Goal: Task Accomplishment & Management: Manage account settings

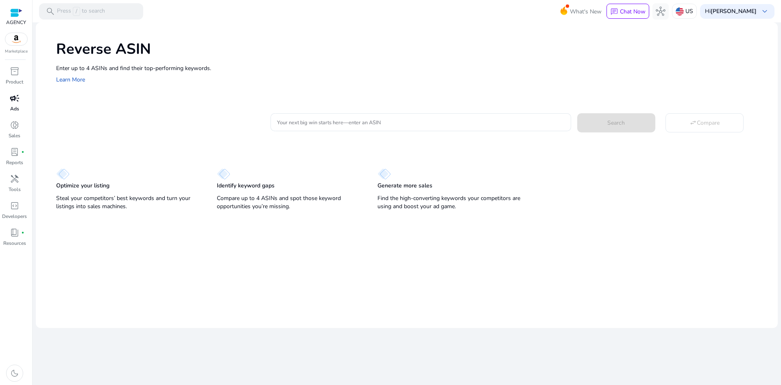
drag, startPoint x: 11, startPoint y: 99, endPoint x: 21, endPoint y: 97, distance: 10.1
click at [11, 99] on span "campaign" at bounding box center [15, 98] width 10 height 10
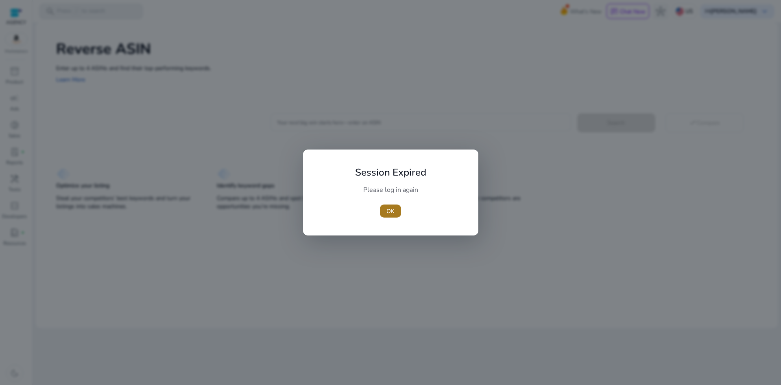
click at [394, 211] on button "OK" at bounding box center [390, 210] width 21 height 13
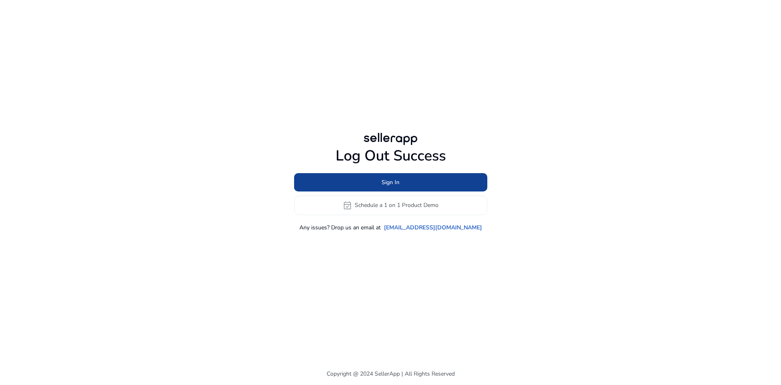
click at [380, 182] on span at bounding box center [390, 182] width 193 height 20
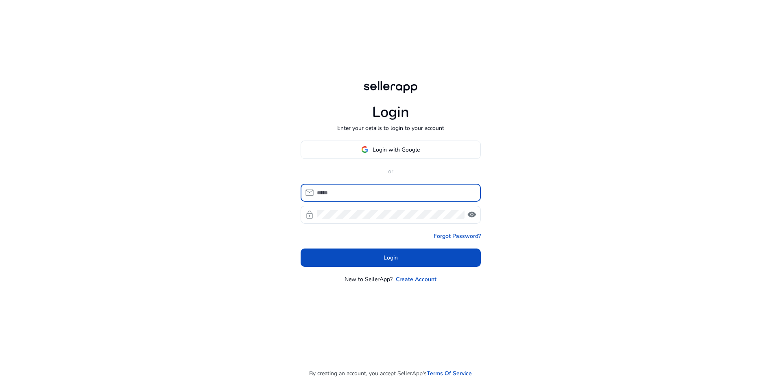
click at [356, 197] on div at bounding box center [396, 193] width 158 height 18
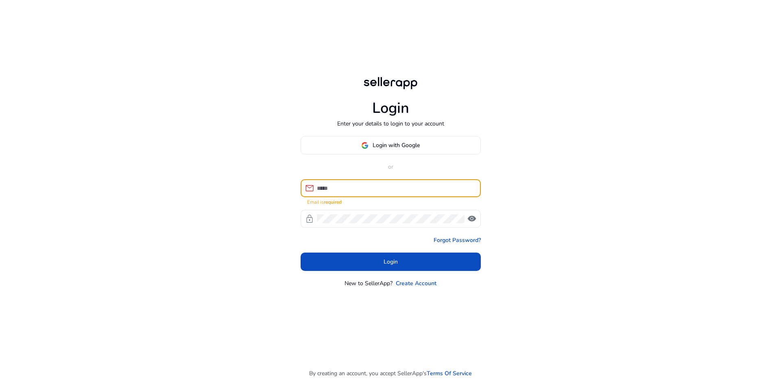
click at [380, 191] on input at bounding box center [396, 188] width 158 height 9
type input "**********"
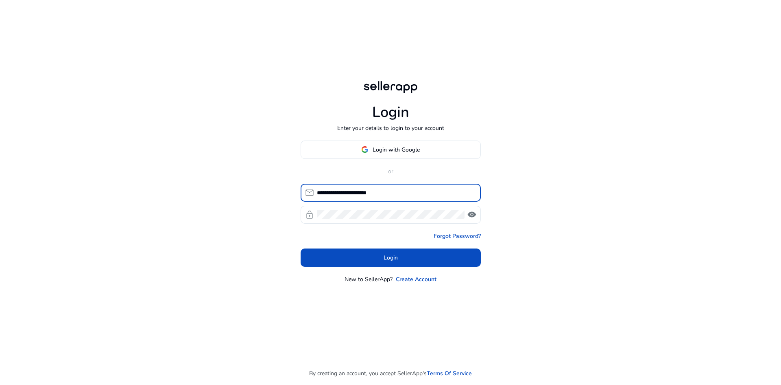
click button "Login" at bounding box center [391, 257] width 180 height 18
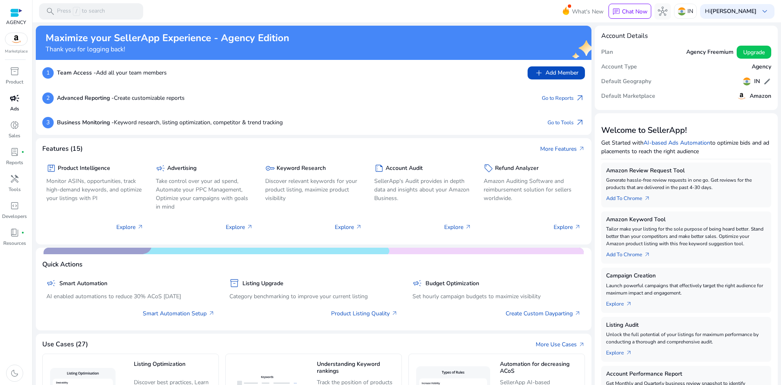
click at [14, 99] on span "campaign" at bounding box center [15, 98] width 10 height 10
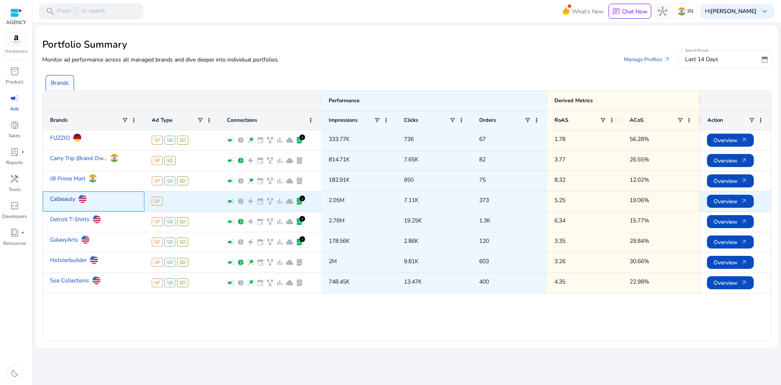
click at [67, 199] on link "Calbeauty" at bounding box center [62, 199] width 25 height 14
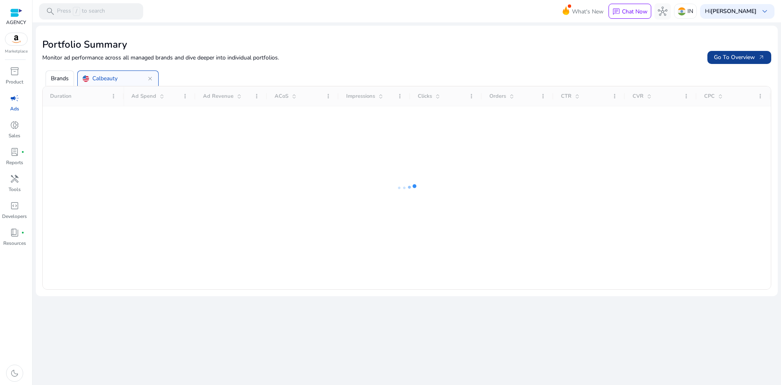
click at [731, 54] on span "Go To Overview arrow_outward" at bounding box center [739, 57] width 51 height 9
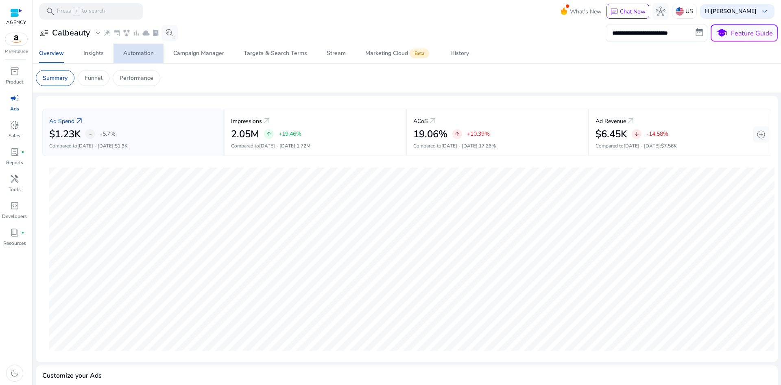
click at [138, 55] on div "Automation" at bounding box center [138, 53] width 31 height 6
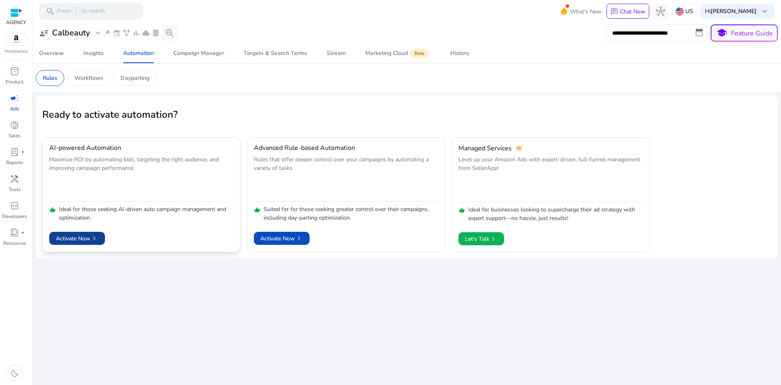
click at [87, 238] on span "Activate Now chevron_right" at bounding box center [77, 238] width 43 height 9
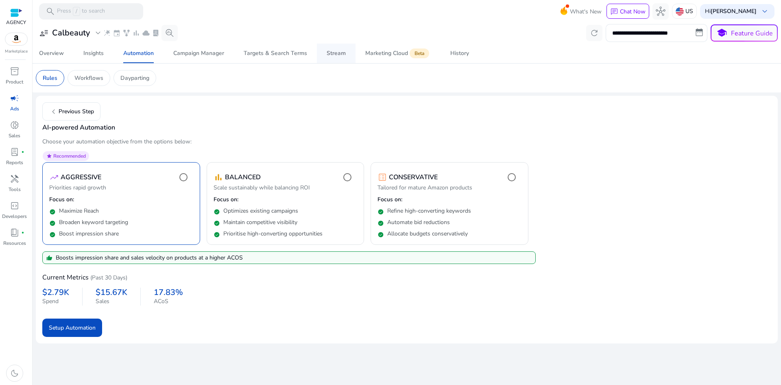
click at [337, 57] on span "Stream" at bounding box center [336, 54] width 19 height 20
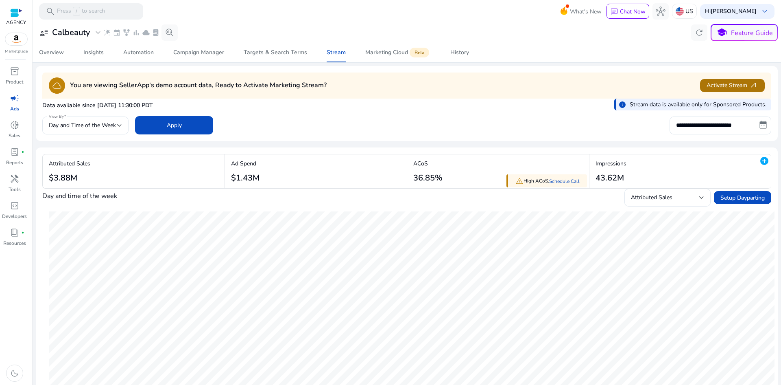
click at [727, 85] on span "Activate Stream arrow_outward" at bounding box center [733, 85] width 52 height 9
click at [136, 53] on div "Automation" at bounding box center [138, 53] width 31 height 6
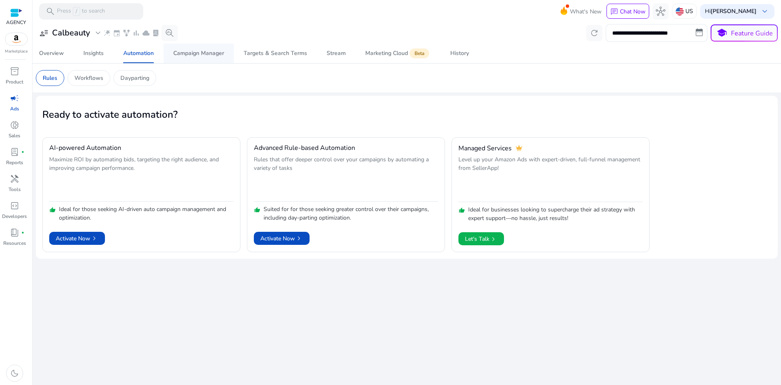
click at [189, 57] on span "Campaign Manager" at bounding box center [198, 54] width 51 height 20
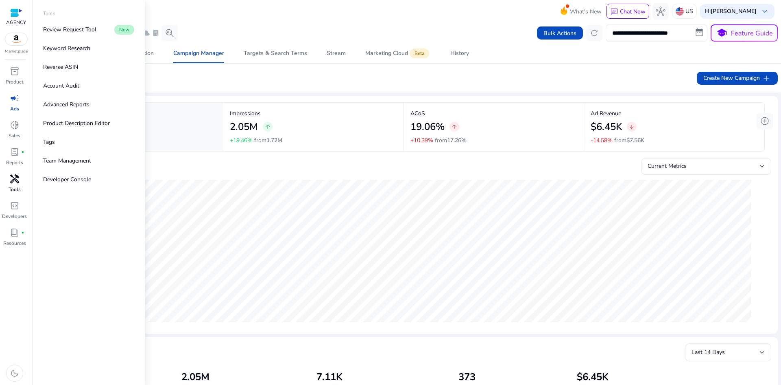
click at [13, 184] on div "handyman" at bounding box center [14, 178] width 23 height 13
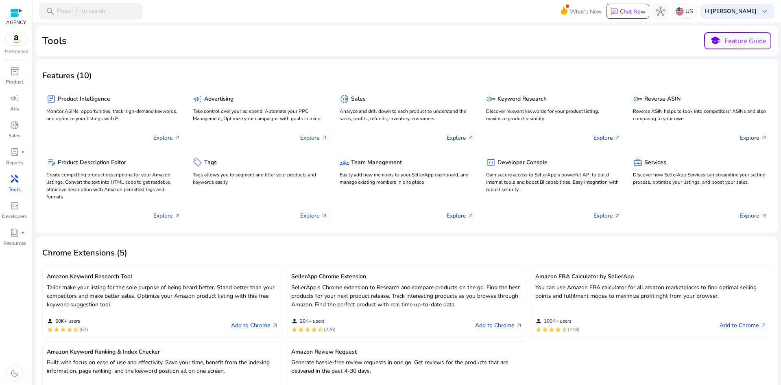
click at [6, 185] on link "handyman Tools" at bounding box center [14, 185] width 29 height 27
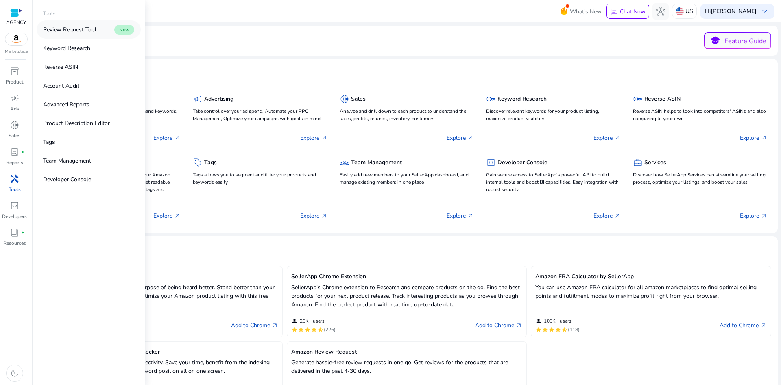
click at [72, 32] on p "Review Request Tool" at bounding box center [69, 29] width 53 height 9
click at [16, 104] on div "campaign" at bounding box center [14, 98] width 23 height 13
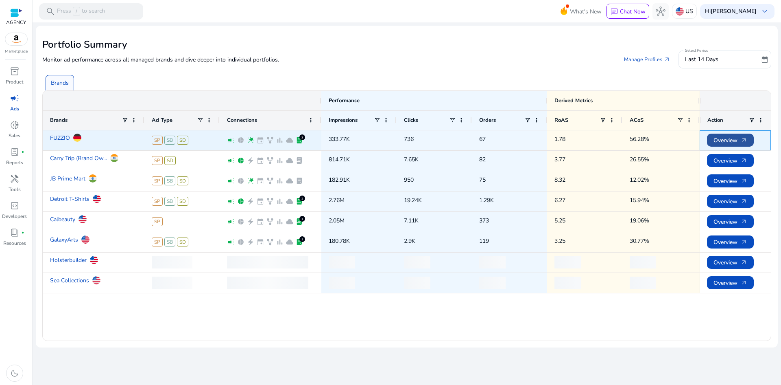
click at [717, 139] on span "Overview arrow_outward" at bounding box center [731, 140] width 34 height 17
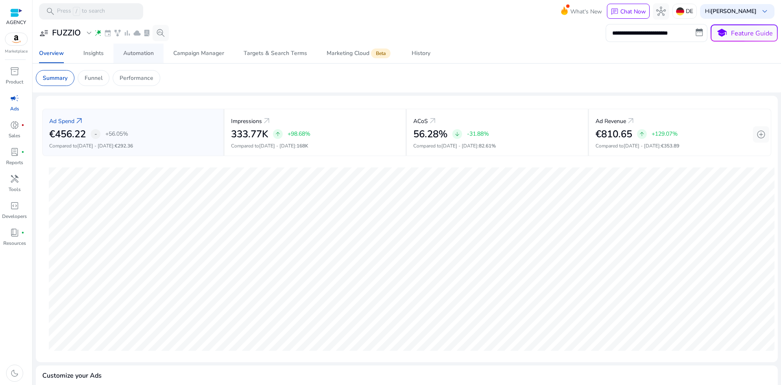
click at [139, 54] on div "Automation" at bounding box center [138, 53] width 31 height 6
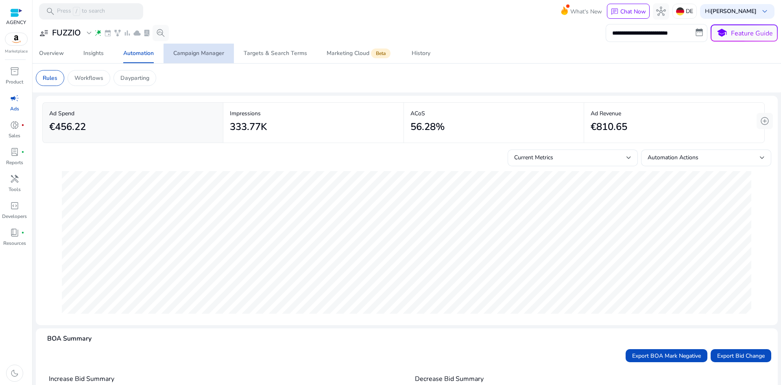
click at [225, 57] on link "Campaign Manager" at bounding box center [199, 54] width 70 height 20
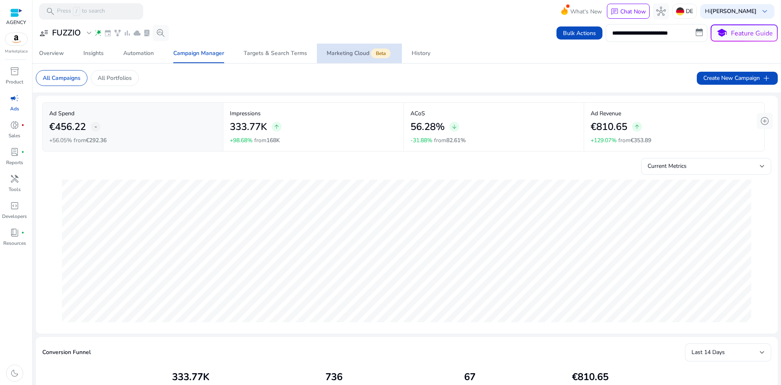
click at [352, 47] on span "Marketing Cloud Beta" at bounding box center [360, 54] width 66 height 20
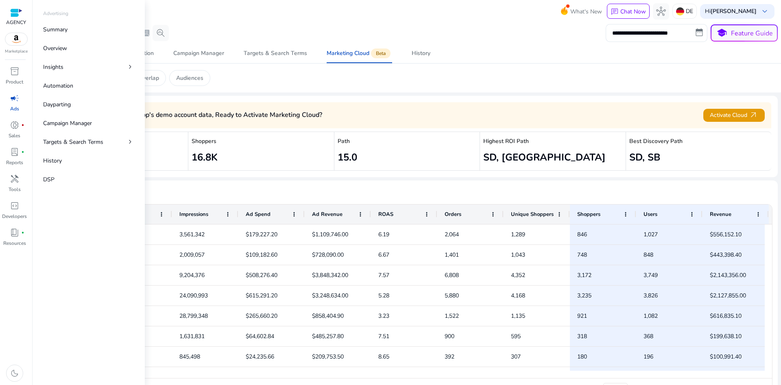
click at [16, 101] on span "campaign" at bounding box center [15, 98] width 10 height 10
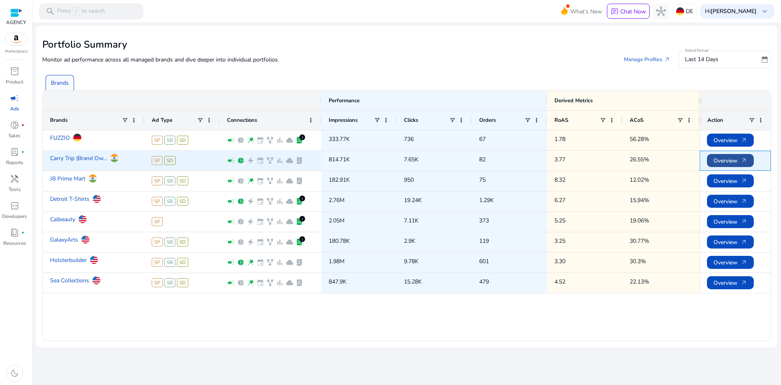
click at [713, 160] on span at bounding box center [730, 161] width 47 height 20
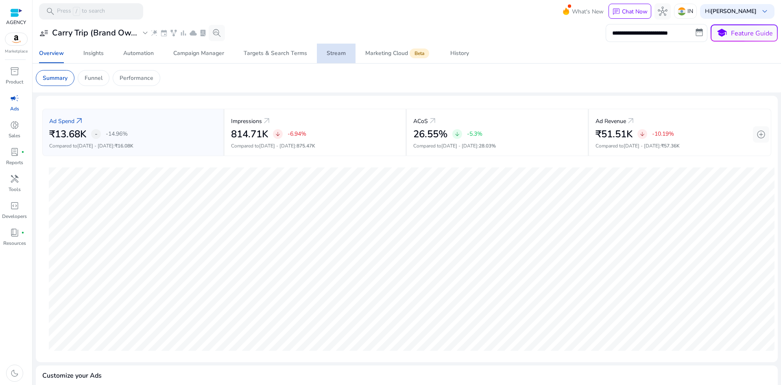
click at [339, 53] on div "Stream" at bounding box center [336, 53] width 19 height 6
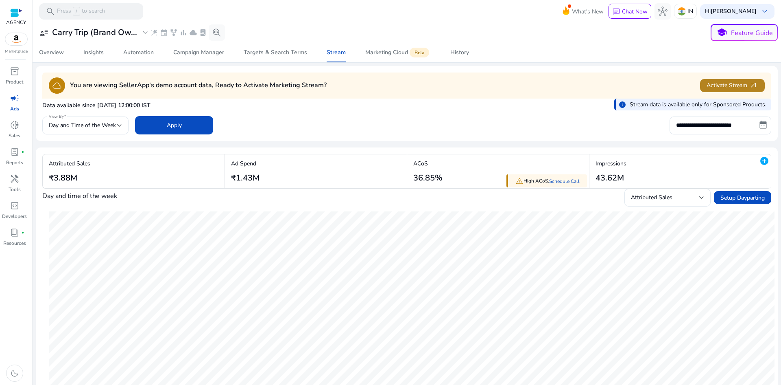
click at [718, 85] on span "Activate Stream arrow_outward" at bounding box center [733, 85] width 52 height 9
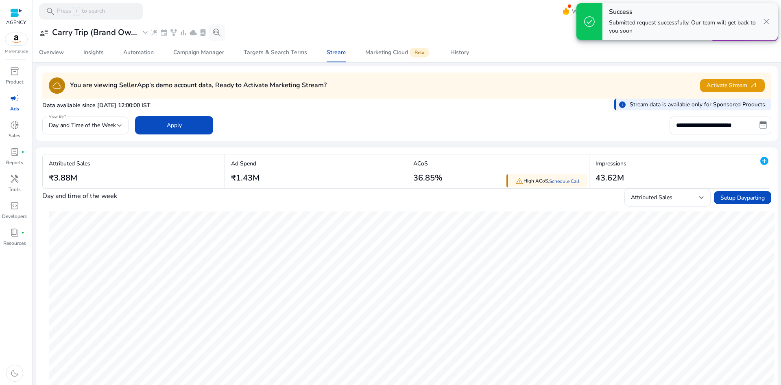
click at [13, 98] on span "campaign" at bounding box center [15, 98] width 10 height 10
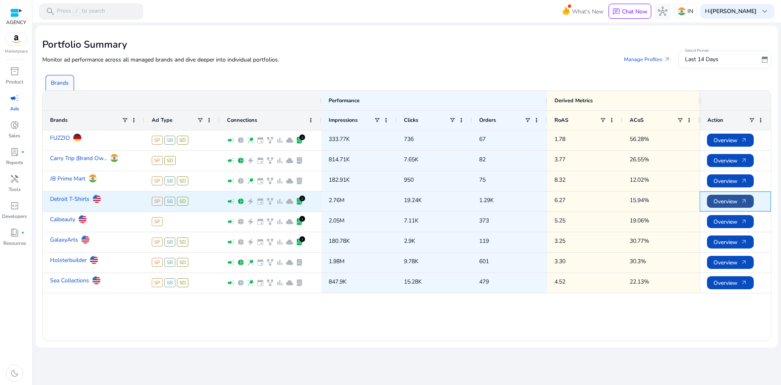
click at [726, 199] on span "Overview arrow_outward" at bounding box center [731, 201] width 34 height 17
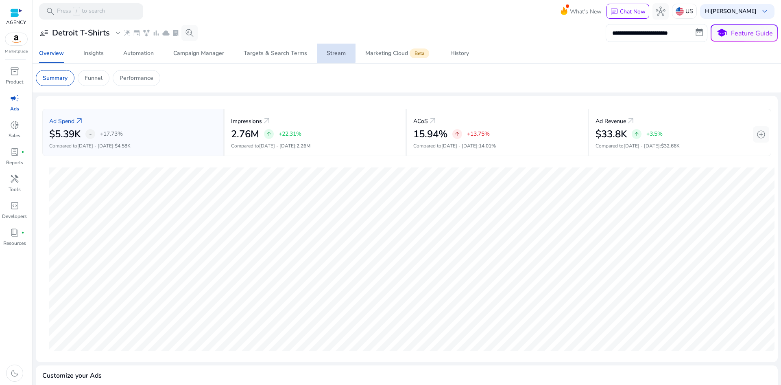
click at [333, 51] on div "Stream" at bounding box center [336, 53] width 19 height 6
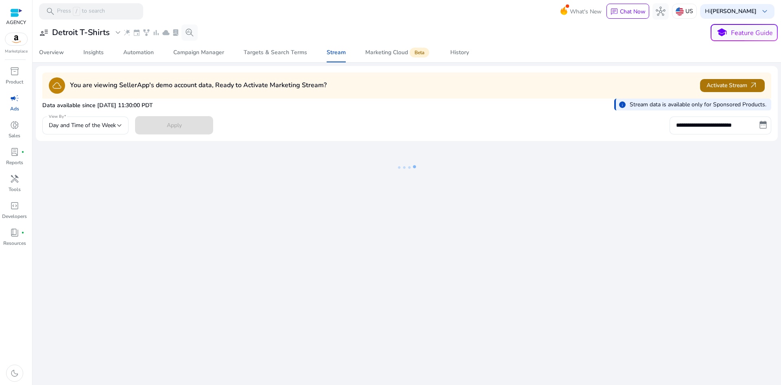
click at [735, 85] on span "Activate Stream arrow_outward" at bounding box center [733, 85] width 52 height 9
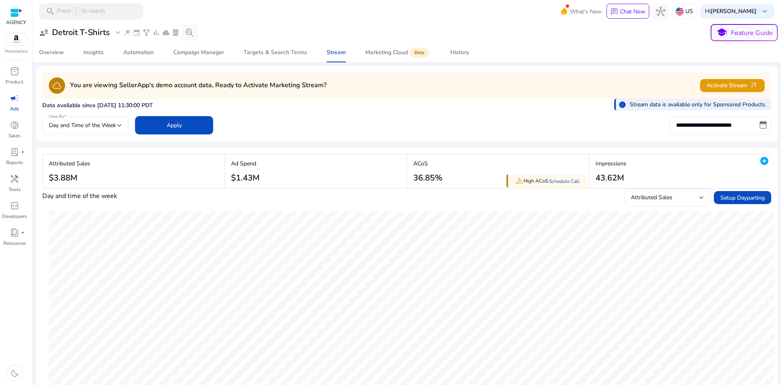
click at [14, 98] on span "campaign" at bounding box center [15, 98] width 10 height 10
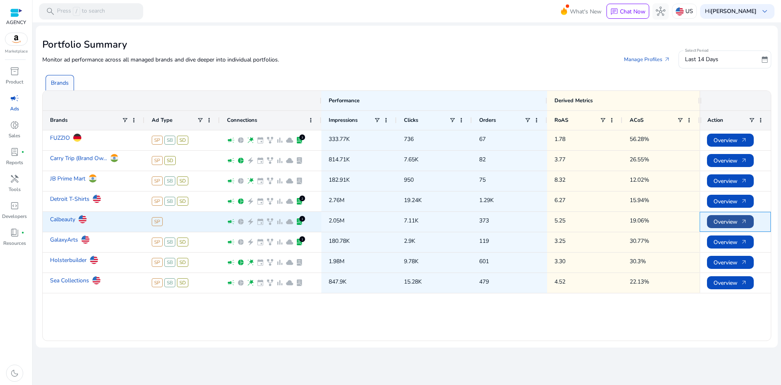
click at [720, 221] on span "Overview arrow_outward" at bounding box center [731, 221] width 34 height 17
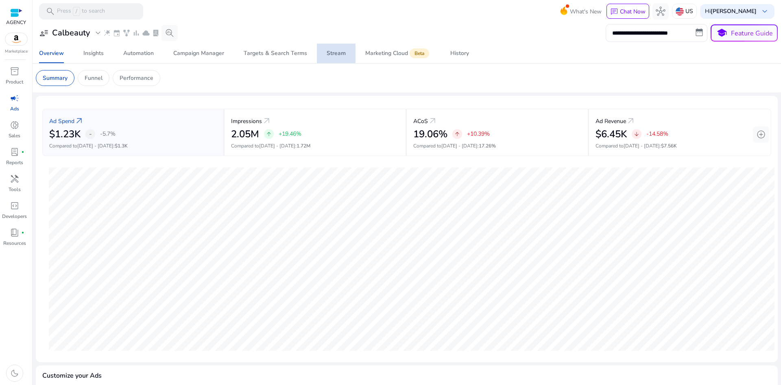
click at [337, 51] on div "Stream" at bounding box center [336, 53] width 19 height 6
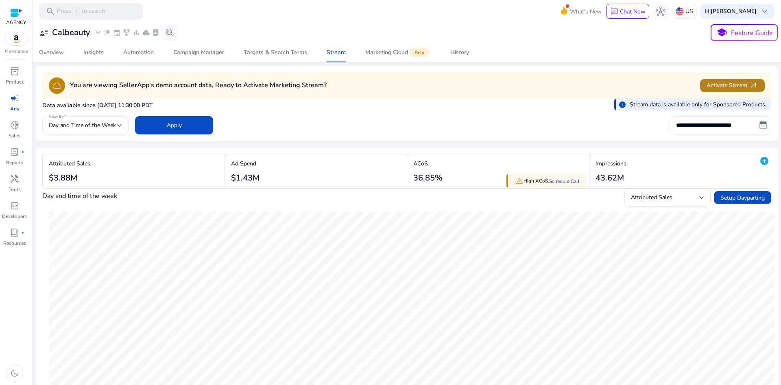
click at [734, 83] on span "Activate Stream arrow_outward" at bounding box center [733, 85] width 52 height 9
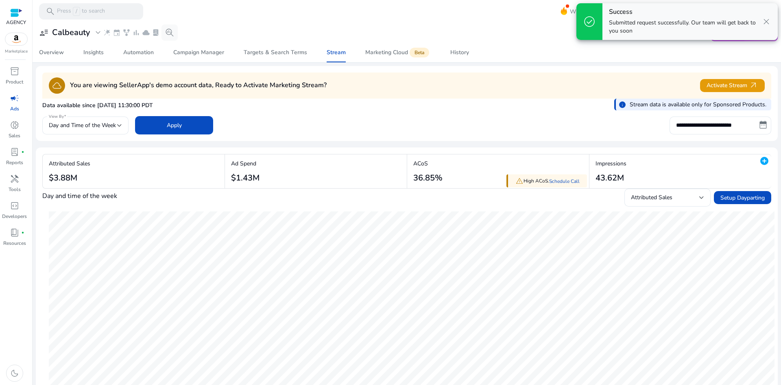
click at [13, 101] on span "campaign" at bounding box center [15, 98] width 10 height 10
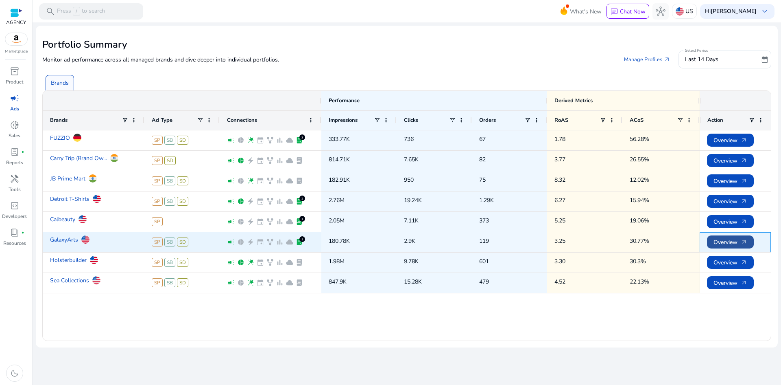
click at [726, 241] on span "Overview arrow_outward" at bounding box center [731, 242] width 34 height 17
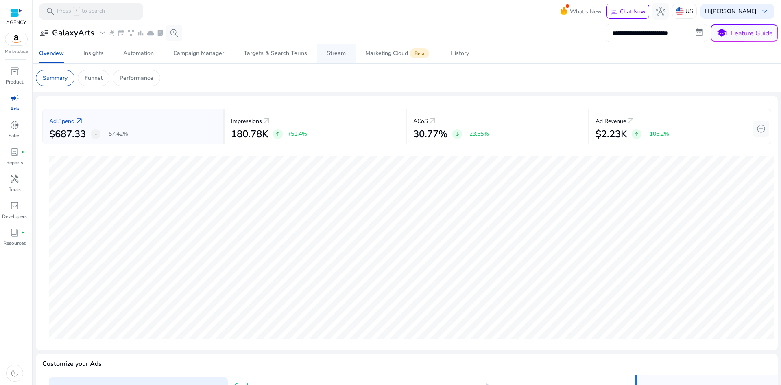
click at [335, 50] on div "Stream" at bounding box center [336, 53] width 19 height 6
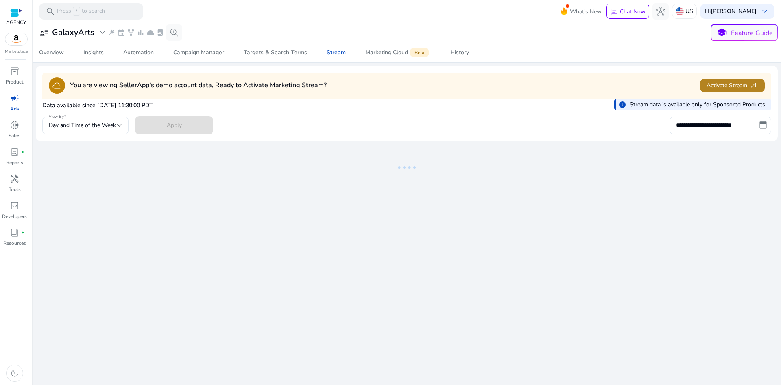
click at [743, 85] on span "Activate Stream arrow_outward" at bounding box center [733, 85] width 52 height 9
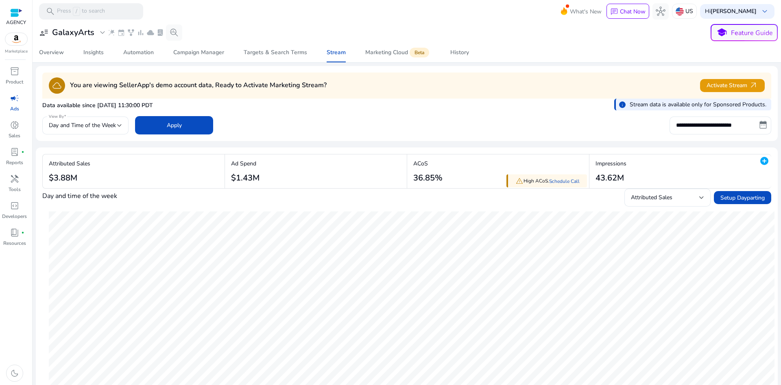
click at [10, 98] on span "campaign" at bounding box center [15, 98] width 10 height 10
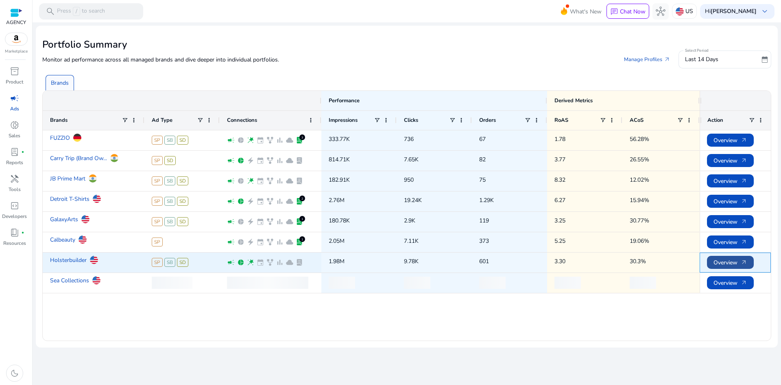
click at [720, 264] on span "Overview arrow_outward" at bounding box center [731, 262] width 34 height 17
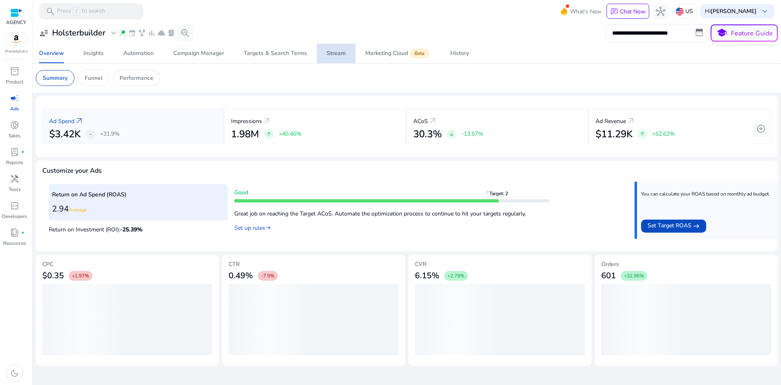
click at [334, 54] on div "Stream" at bounding box center [336, 53] width 19 height 6
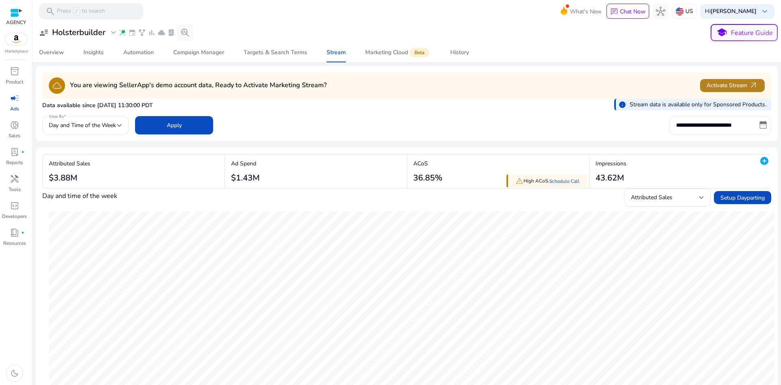
click at [738, 85] on span "Activate Stream arrow_outward" at bounding box center [733, 85] width 52 height 9
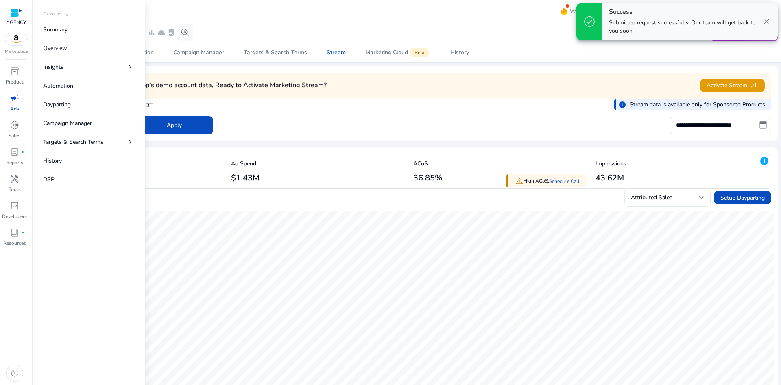
click at [11, 98] on span "campaign" at bounding box center [15, 98] width 10 height 10
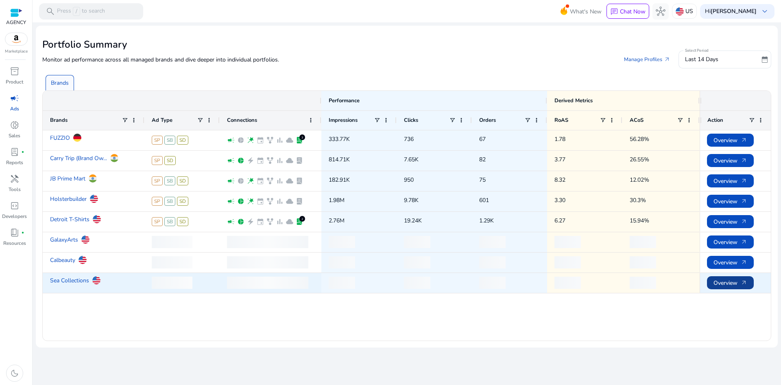
click at [739, 281] on span "Overview arrow_outward" at bounding box center [731, 282] width 34 height 17
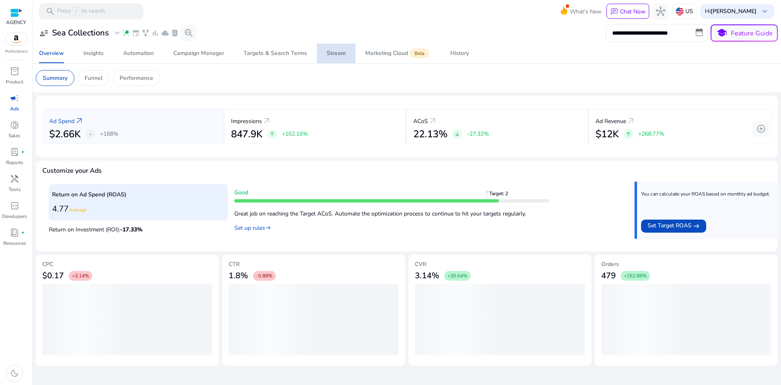
click at [338, 54] on div "Stream" at bounding box center [336, 53] width 19 height 6
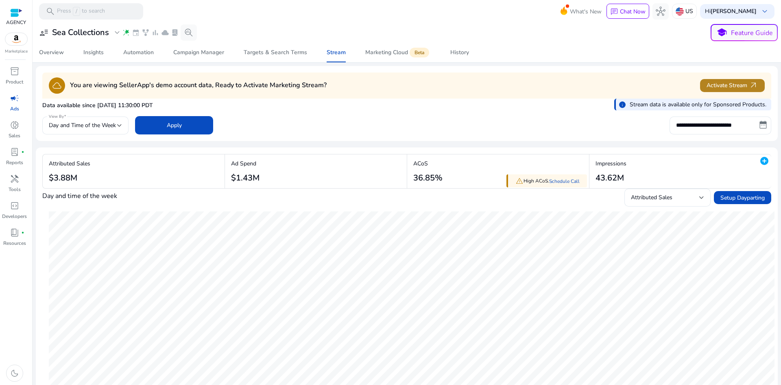
click at [727, 85] on span "Activate Stream arrow_outward" at bounding box center [733, 85] width 52 height 9
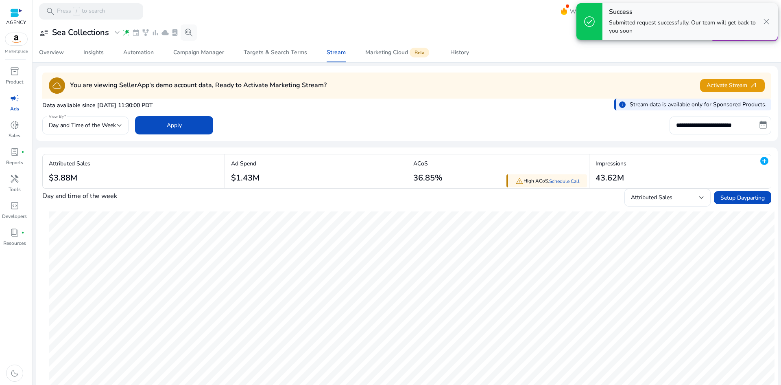
click at [13, 99] on span "campaign" at bounding box center [15, 98] width 10 height 10
